Goal: Information Seeking & Learning: Learn about a topic

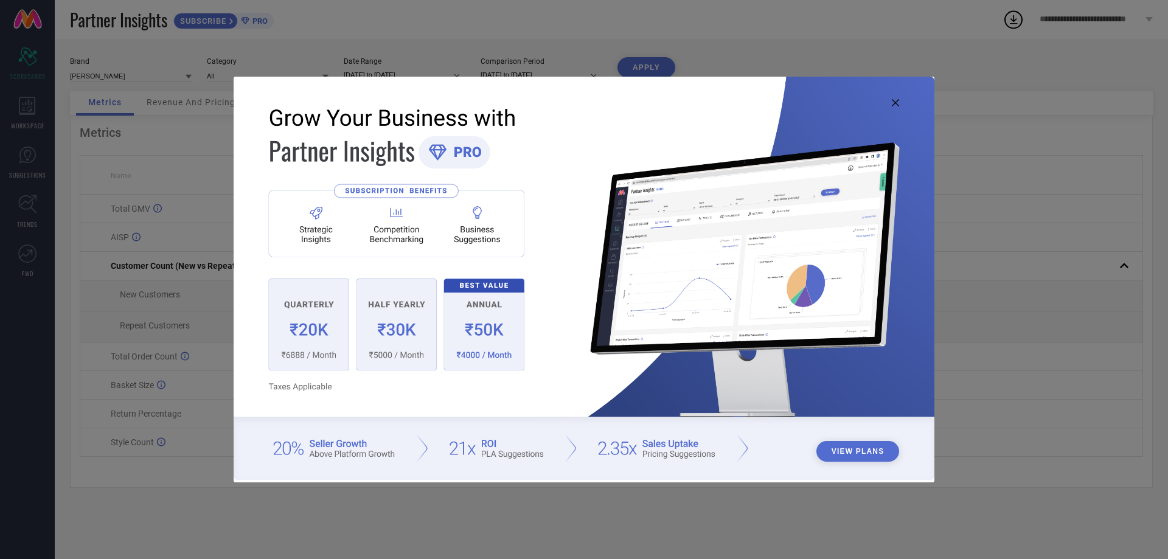
click at [900, 103] on img at bounding box center [584, 278] width 701 height 403
click at [894, 105] on icon at bounding box center [895, 102] width 7 height 7
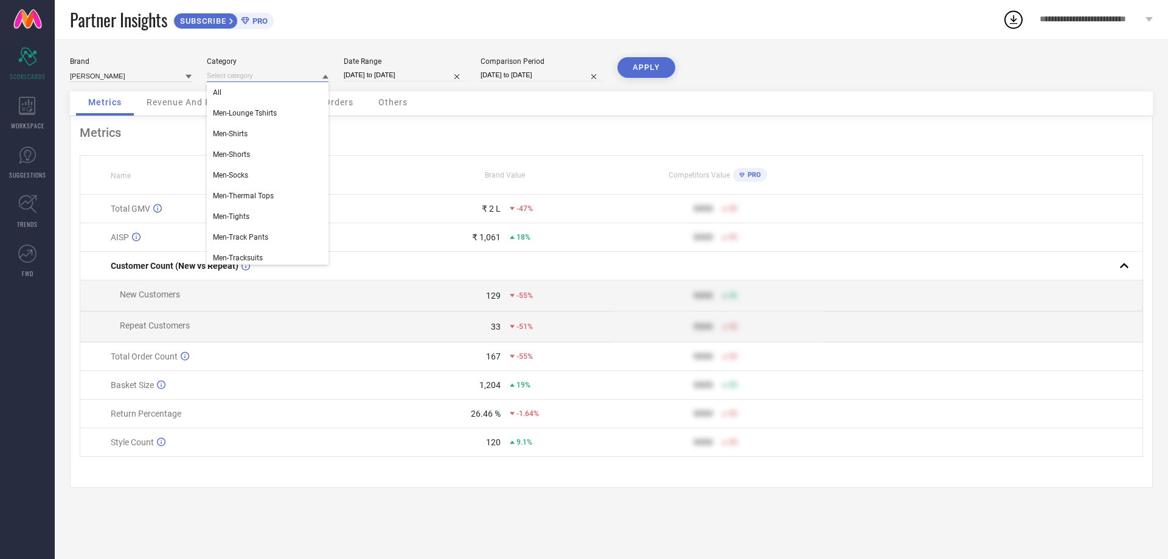
click at [272, 71] on input at bounding box center [268, 75] width 122 height 13
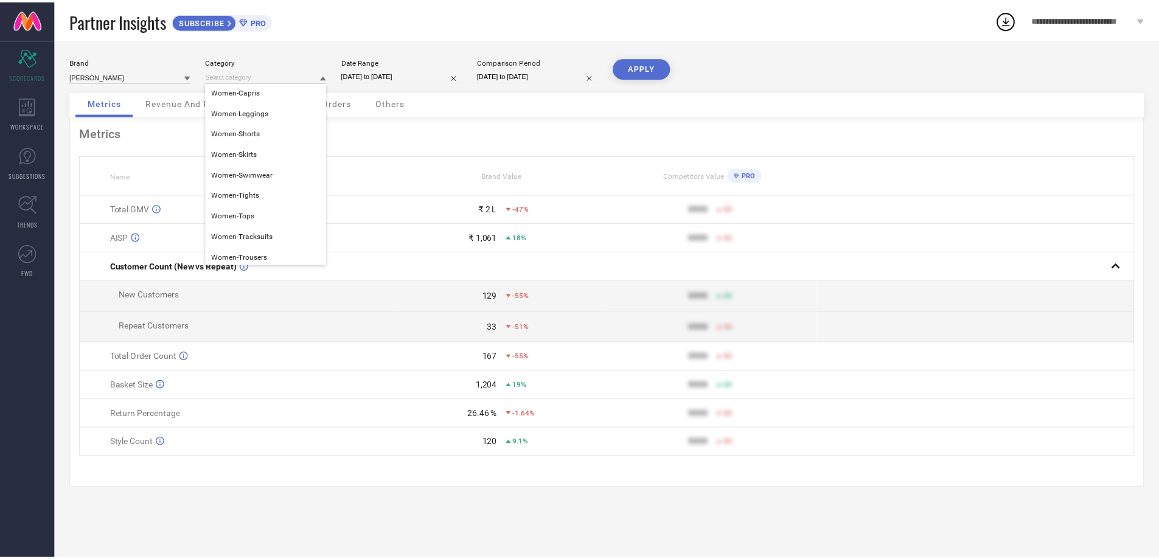
scroll to position [293, 0]
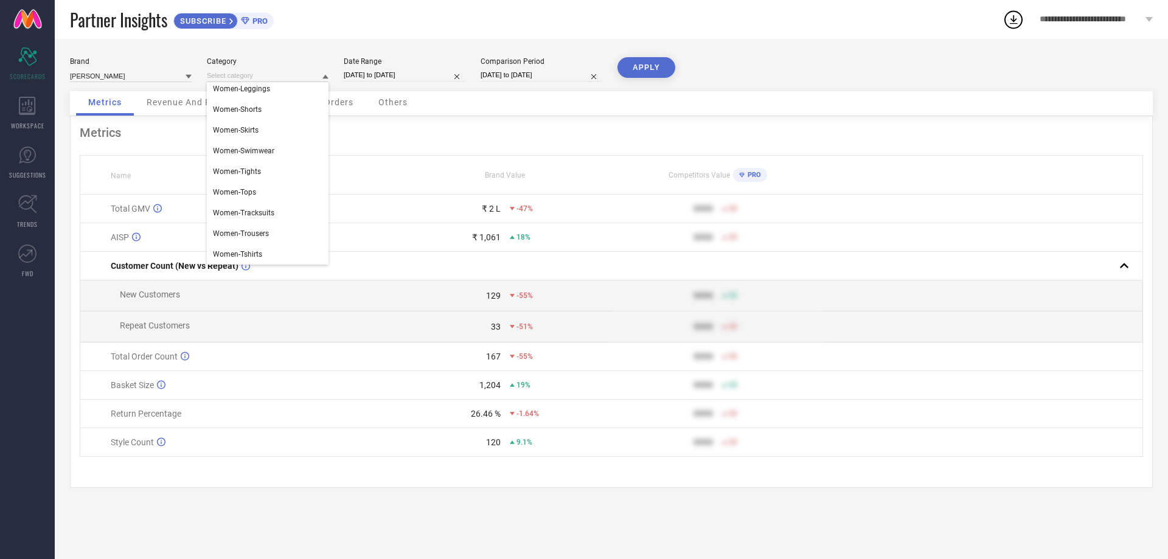
click at [303, 418] on div "Return Percentage" at bounding box center [255, 414] width 288 height 10
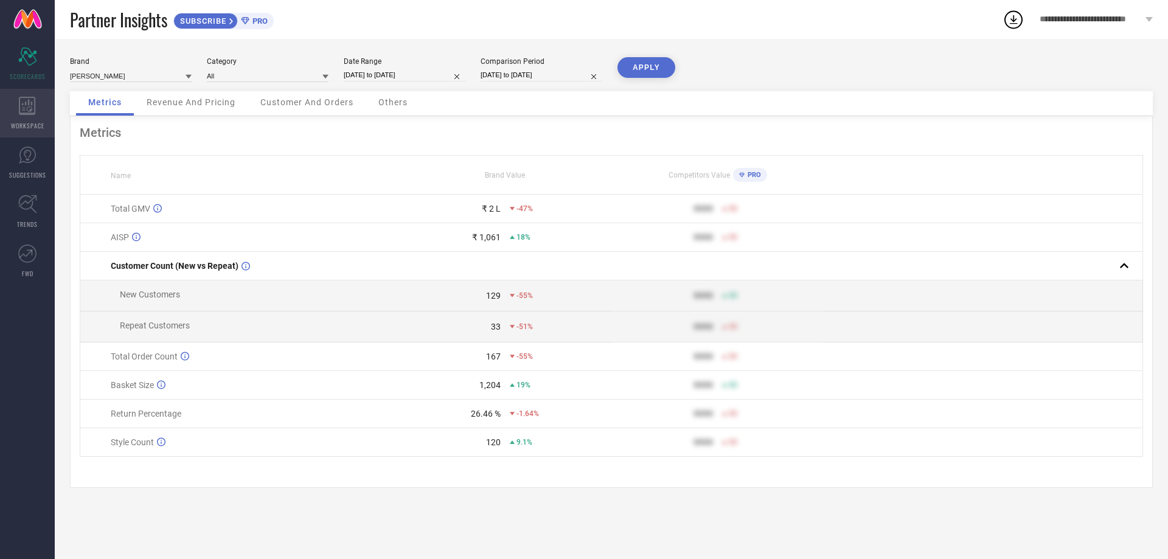
click at [26, 126] on span "WORKSPACE" at bounding box center [27, 125] width 33 height 9
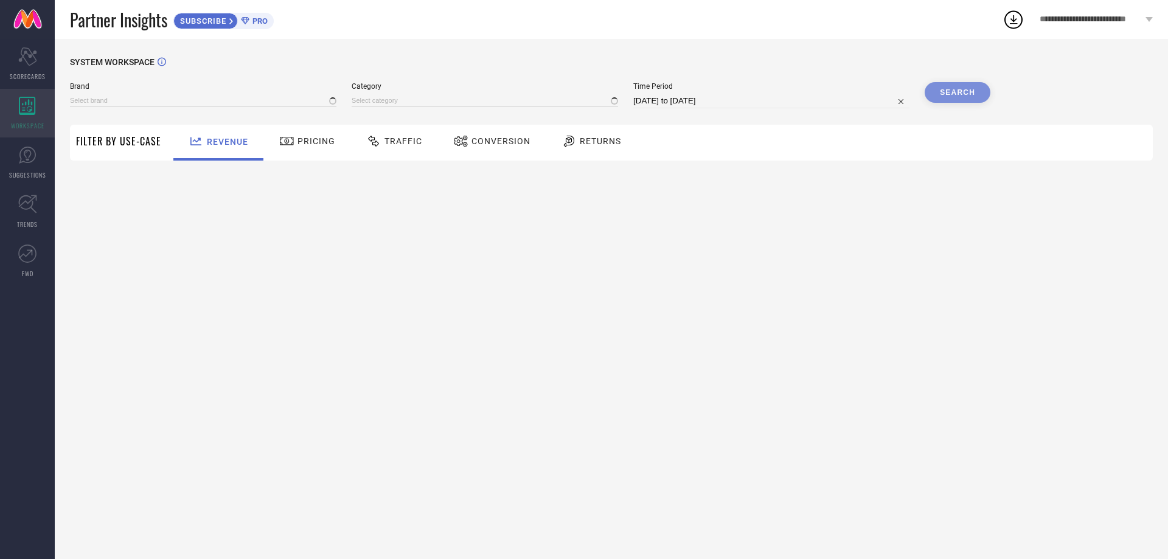
type input "[PERSON_NAME]"
type input "All"
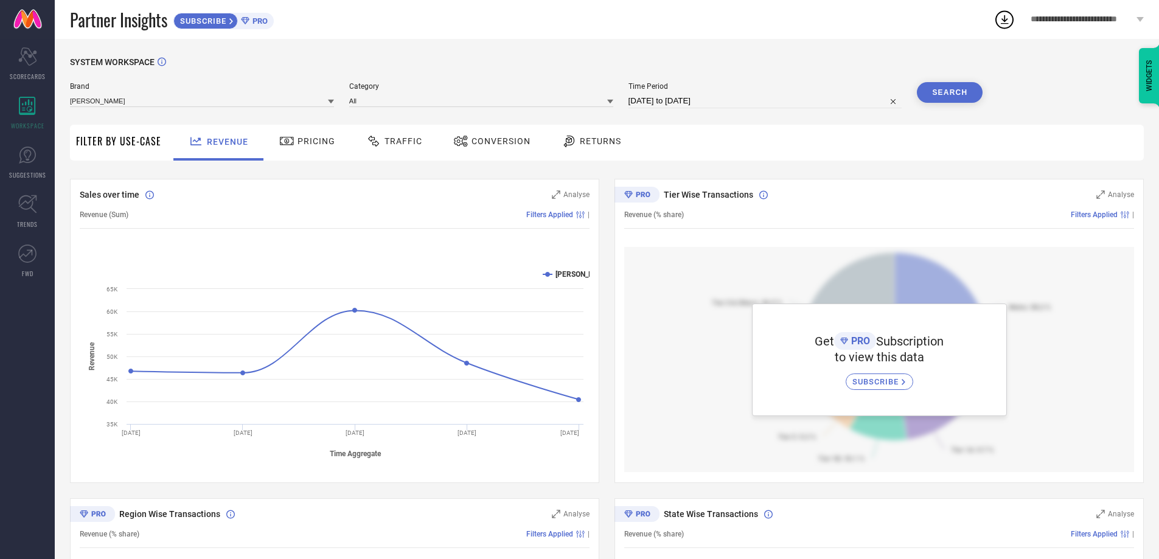
click at [568, 139] on icon at bounding box center [569, 141] width 15 height 15
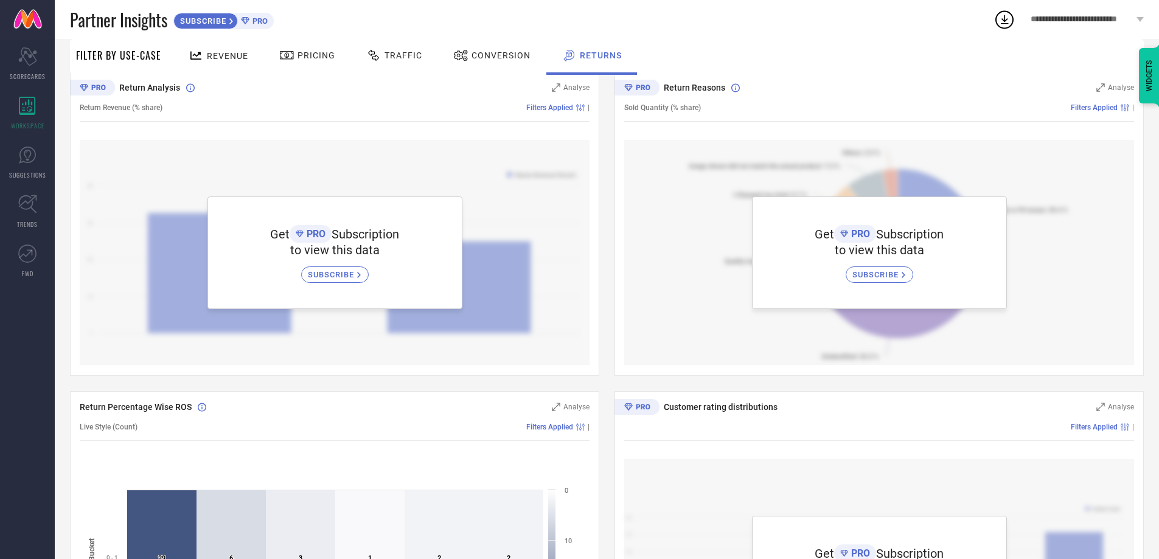
scroll to position [34, 0]
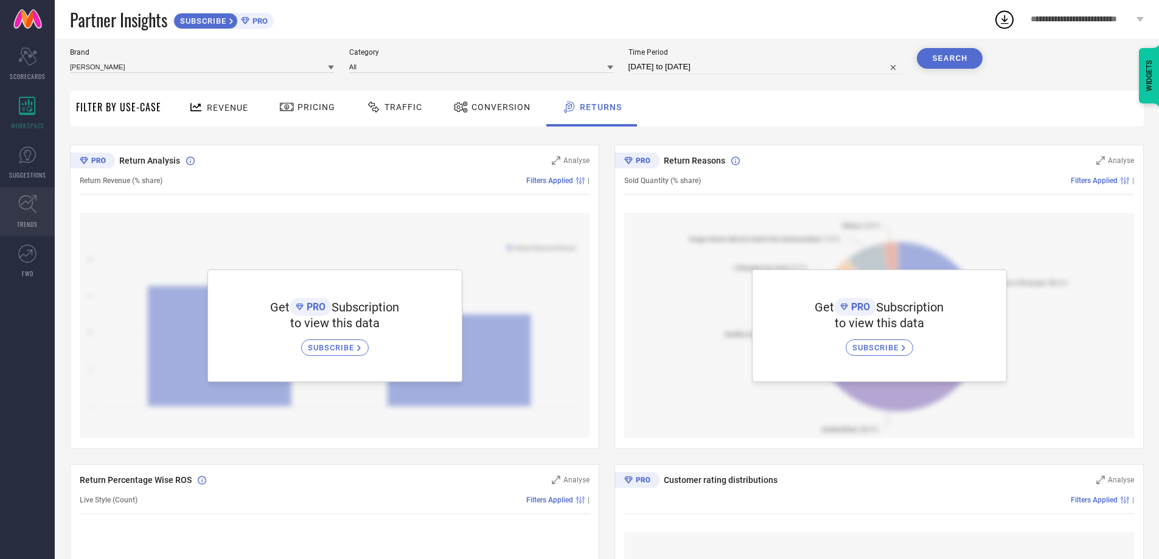
click at [29, 204] on icon at bounding box center [27, 204] width 19 height 19
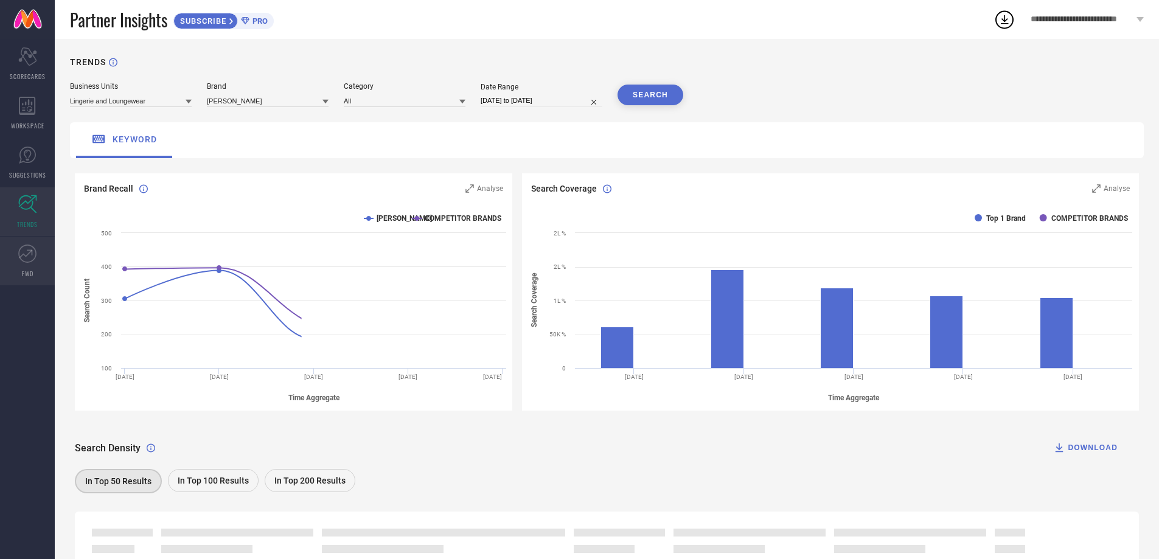
click at [29, 263] on link "FWD" at bounding box center [27, 261] width 55 height 49
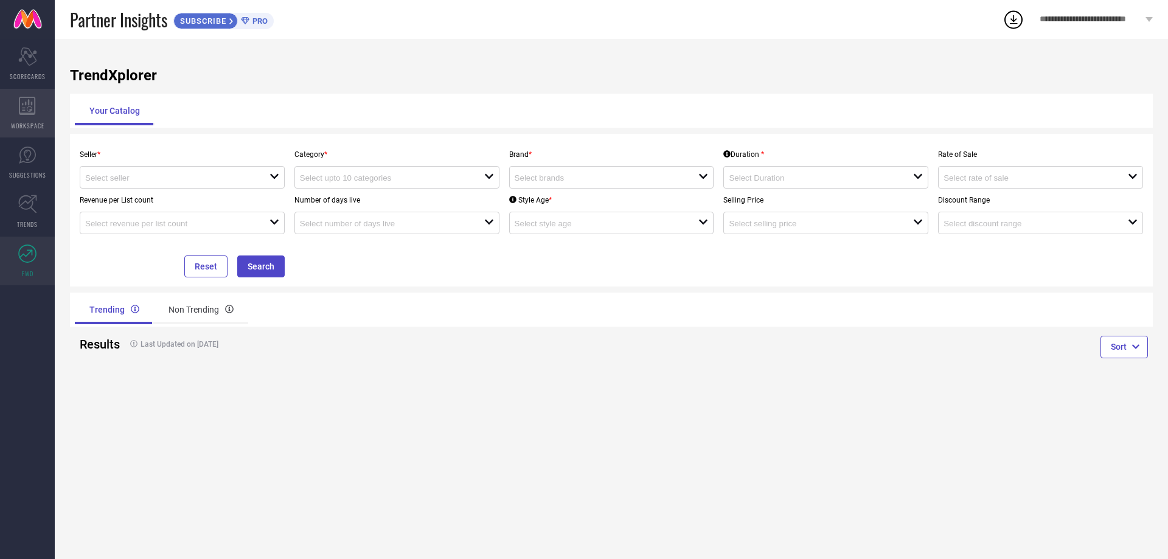
click at [26, 123] on span "WORKSPACE" at bounding box center [27, 125] width 33 height 9
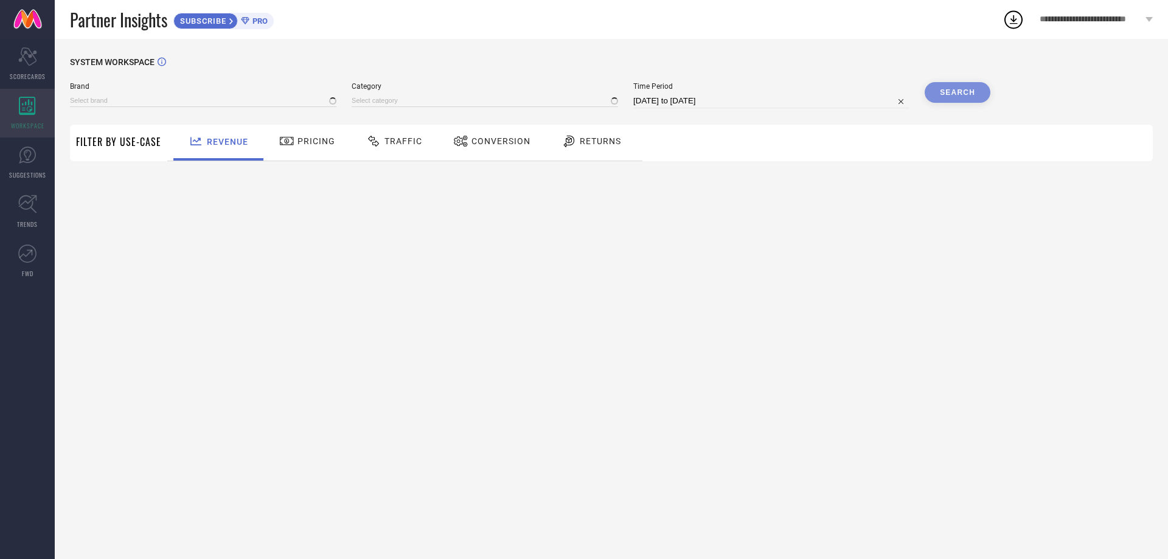
type input "[PERSON_NAME]"
type input "All"
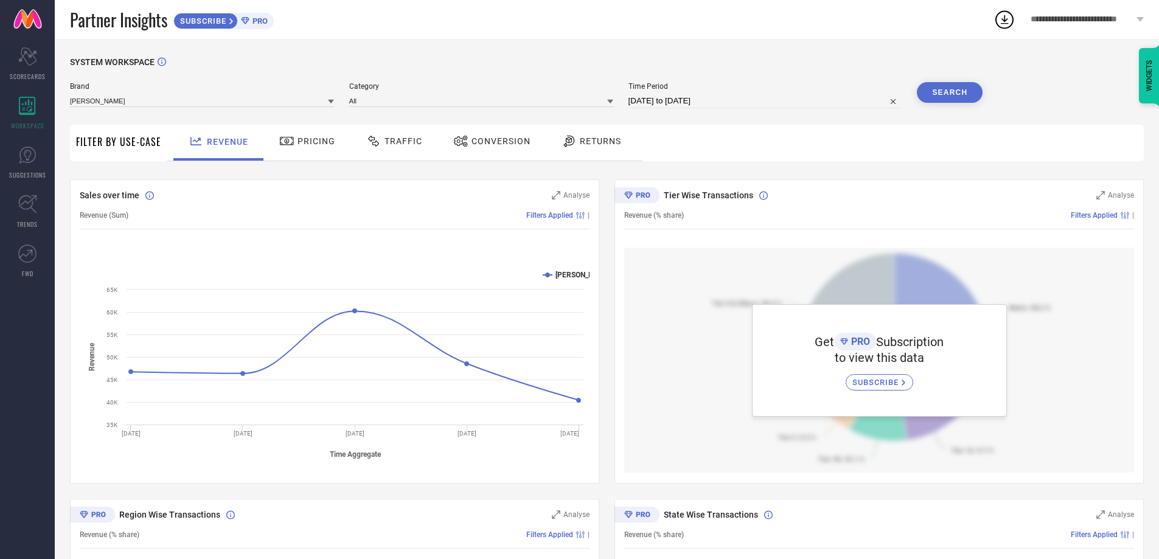
click at [607, 145] on span "Returns" at bounding box center [600, 141] width 41 height 10
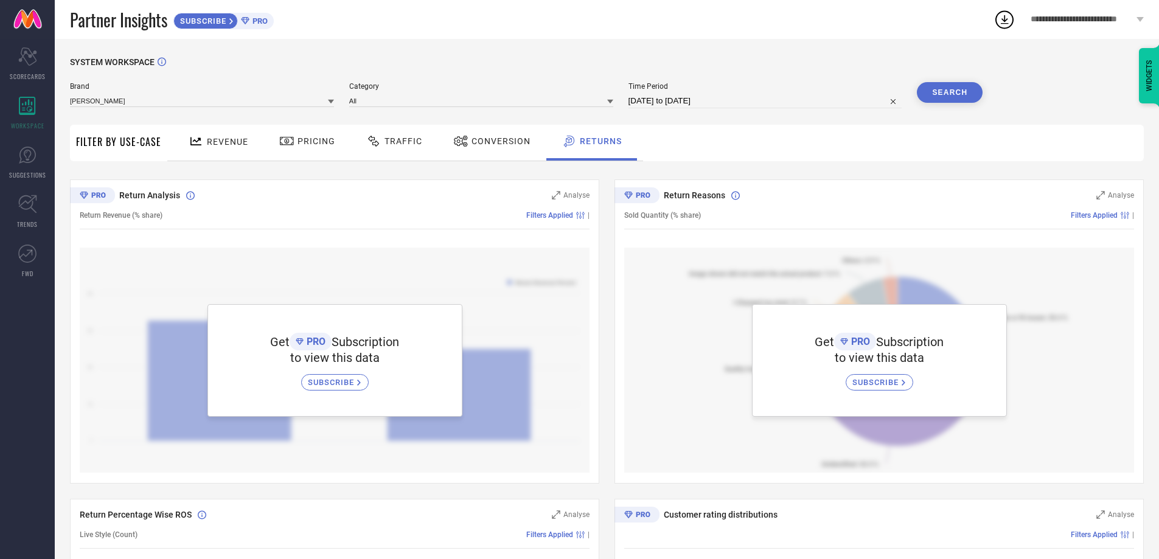
click at [248, 148] on div "Revenue" at bounding box center [219, 141] width 66 height 21
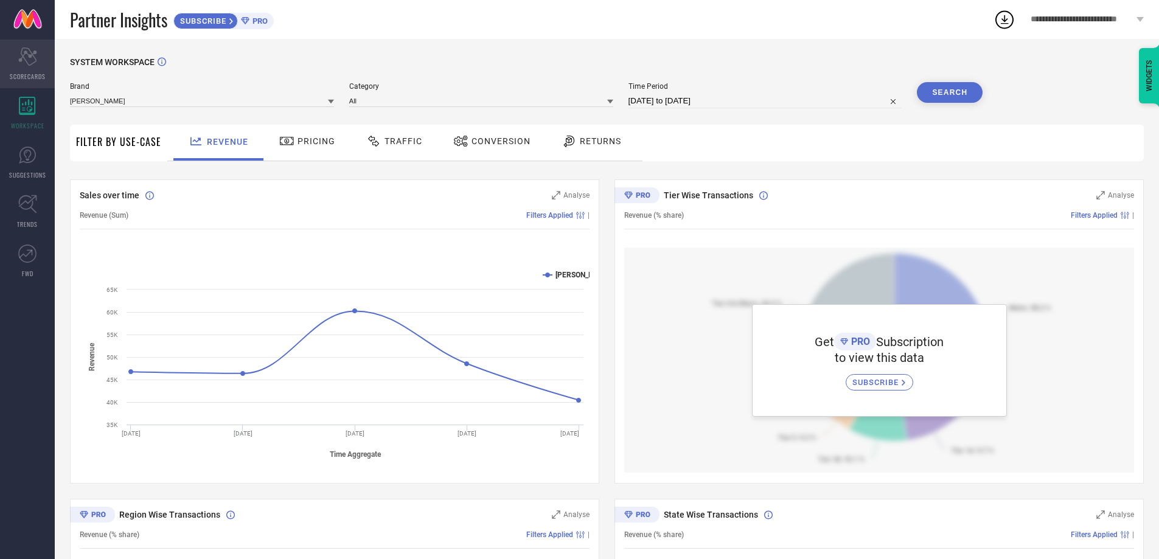
click at [32, 69] on div "Scorecard SCORECARDS" at bounding box center [27, 64] width 55 height 49
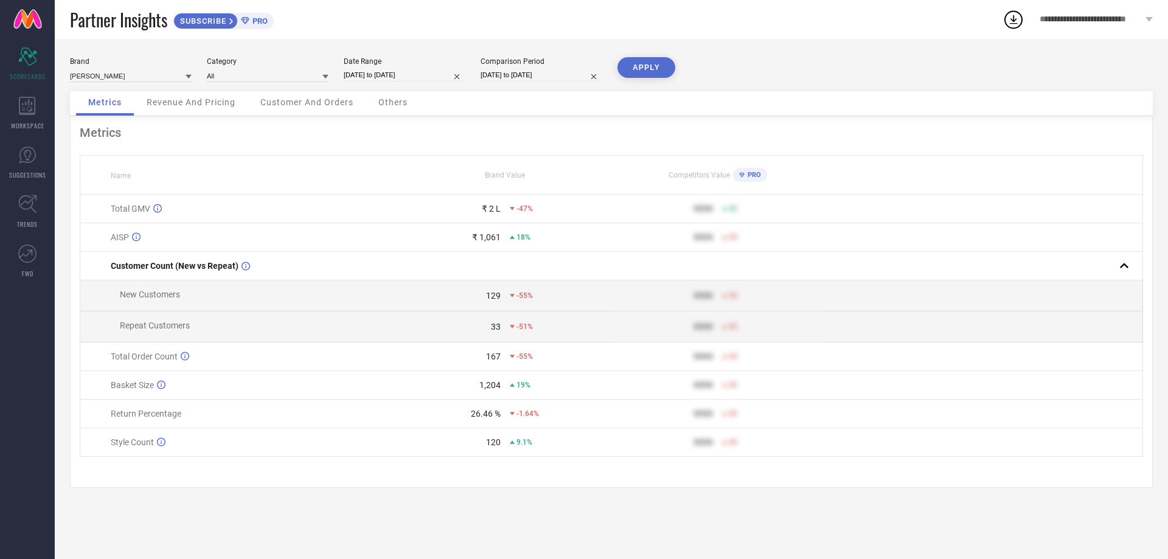
click at [198, 104] on span "Revenue And Pricing" at bounding box center [191, 102] width 89 height 10
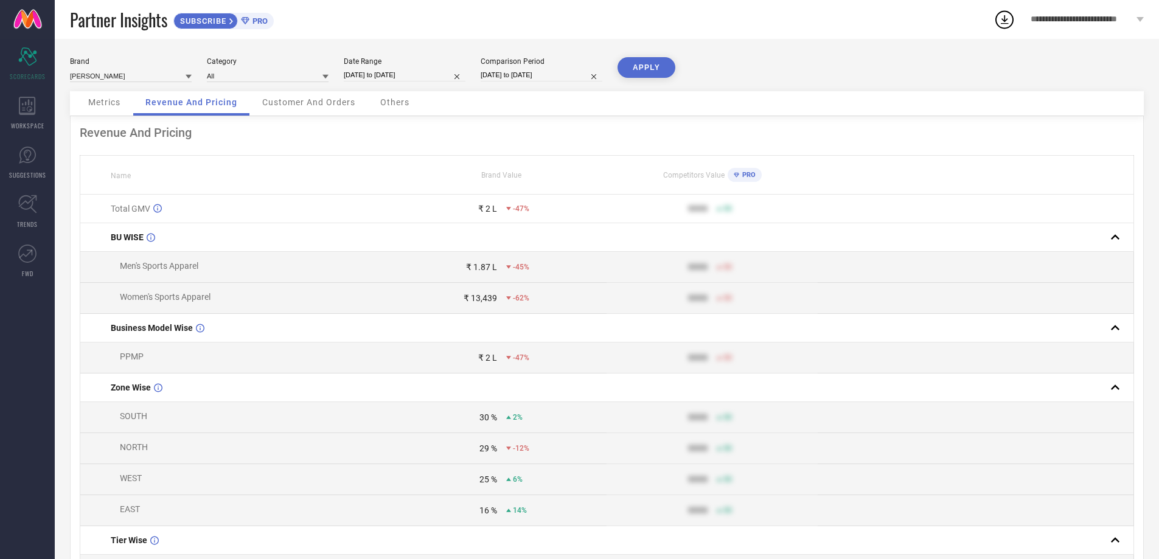
click at [301, 96] on div "Customer And Orders" at bounding box center [308, 103] width 117 height 24
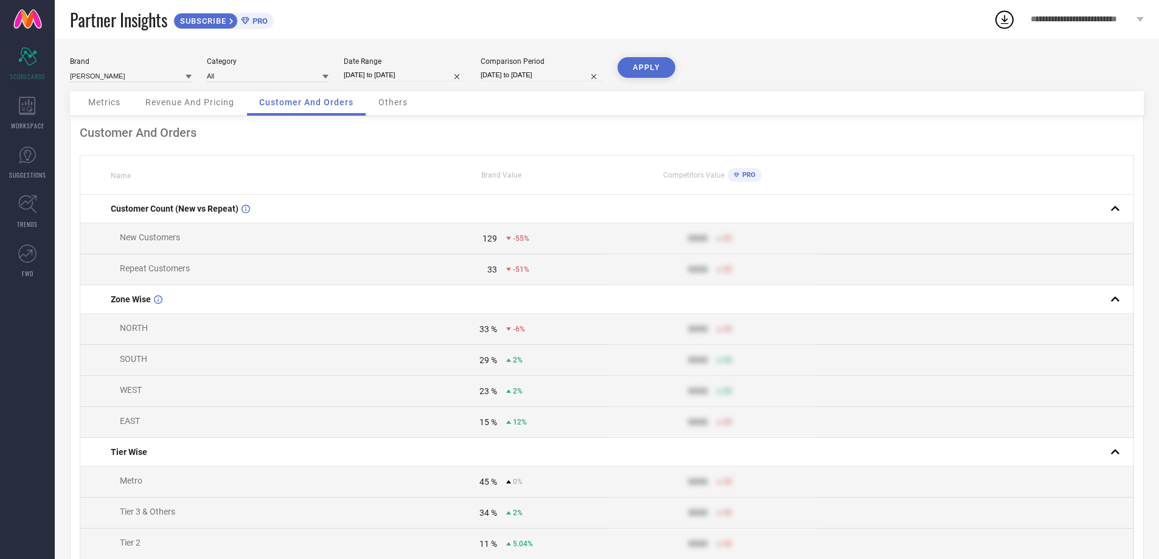
click at [389, 97] on span "Others" at bounding box center [392, 102] width 29 height 10
